Goal: Find specific page/section

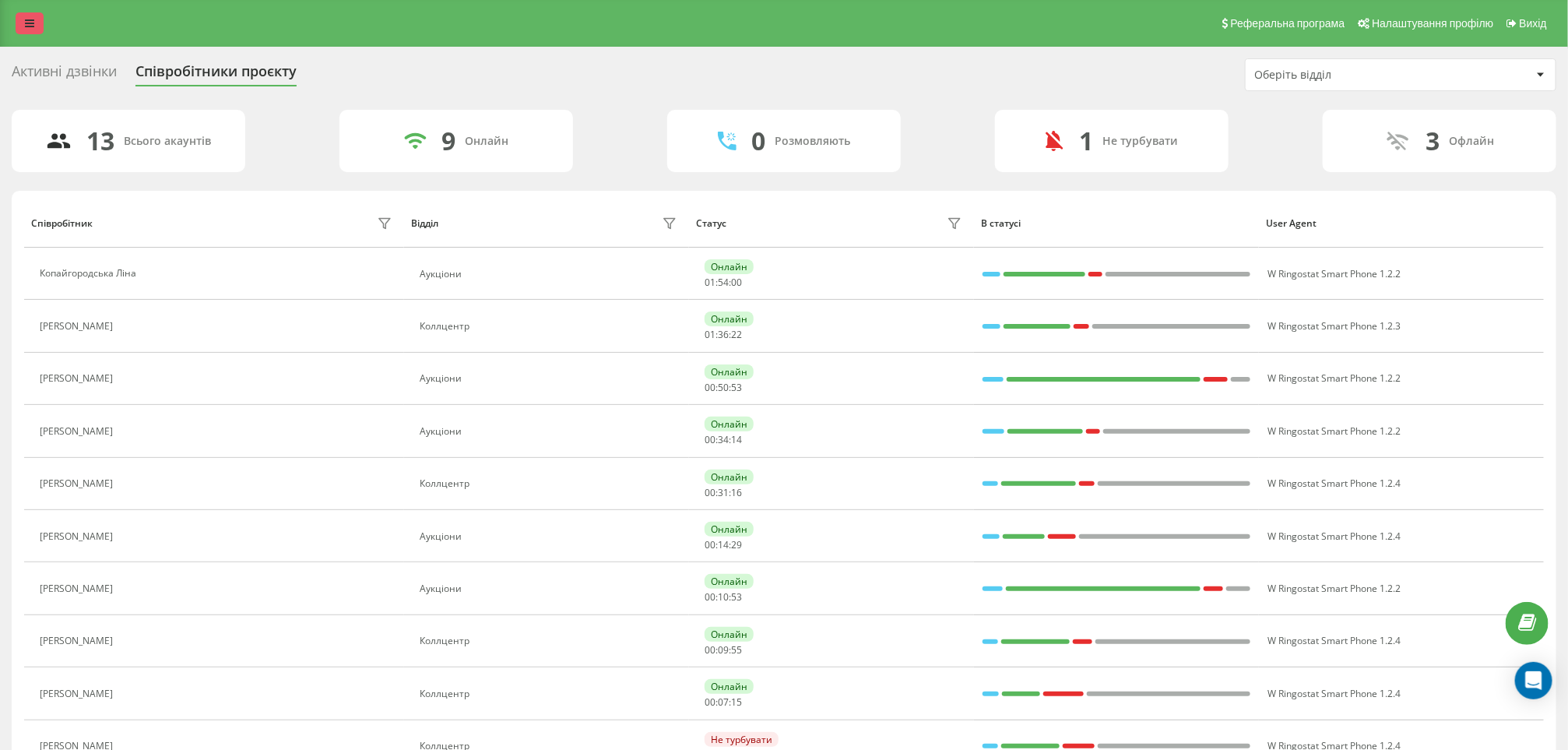
click at [24, 29] on link at bounding box center [30, 23] width 28 height 22
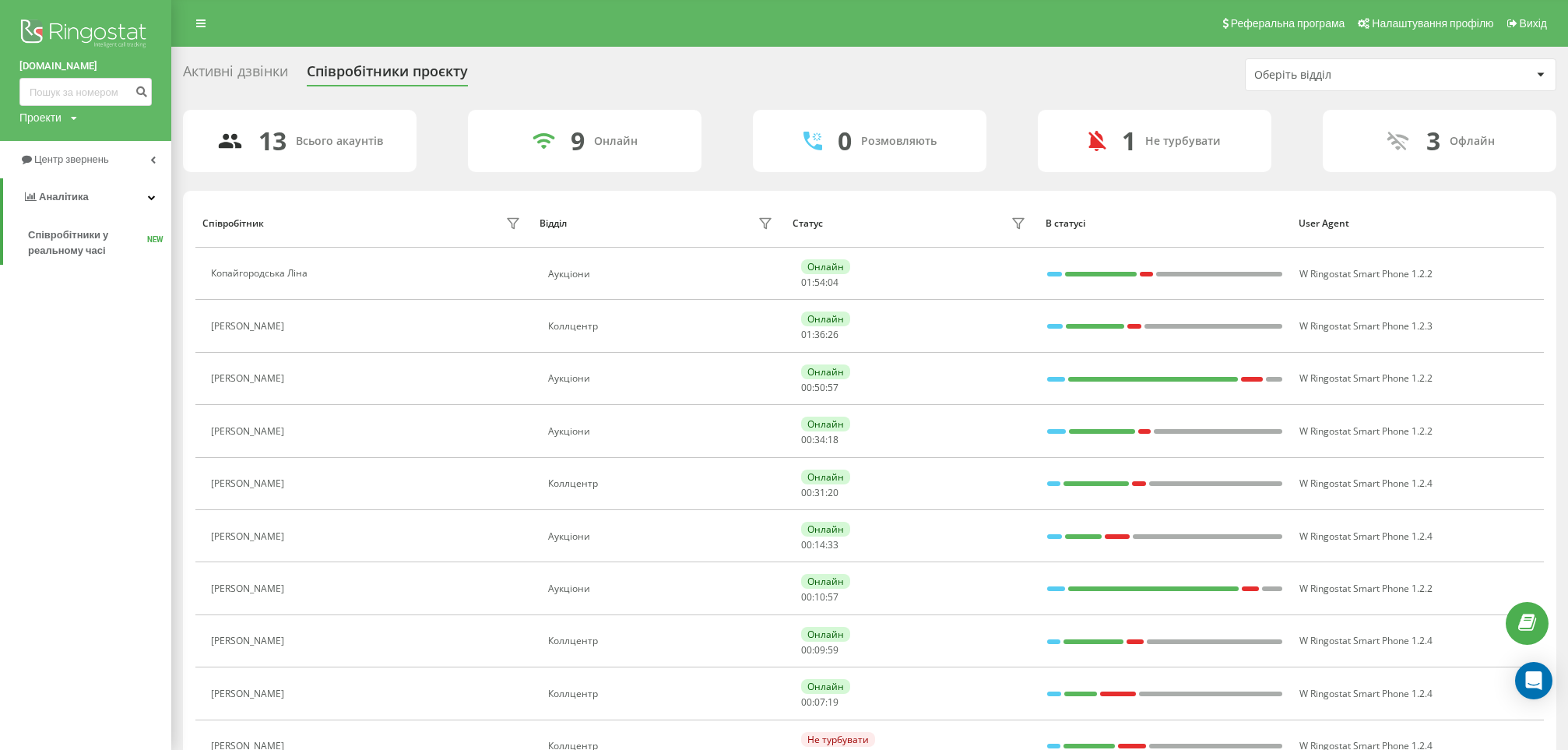
click at [90, 171] on link "Центр звернень" at bounding box center [85, 160] width 171 height 38
click at [73, 253] on span "Звіт про пропущені необроблені дзвінки" at bounding box center [95, 262] width 135 height 31
